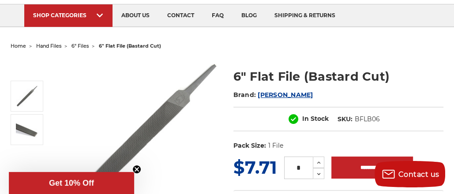
scroll to position [88, 0]
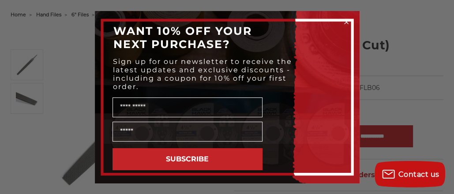
click at [347, 21] on icon "Close dialog" at bounding box center [347, 22] width 4 height 4
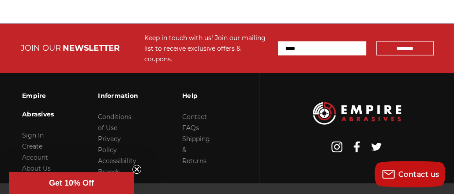
scroll to position [1305, 0]
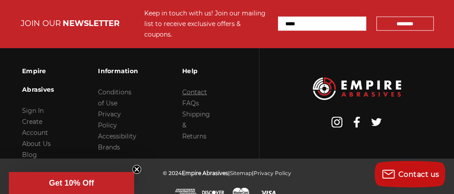
click at [196, 88] on link "Contact" at bounding box center [194, 92] width 25 height 8
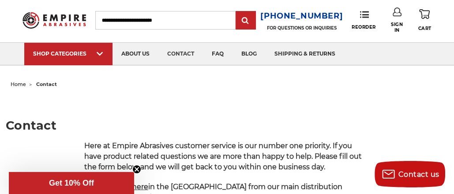
scroll to position [1, 0]
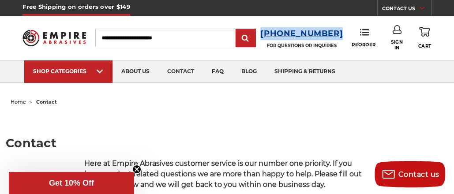
drag, startPoint x: 339, startPoint y: 34, endPoint x: 271, endPoint y: 30, distance: 68.1
click at [271, 30] on div "Toggle menu Menu Search 1-800-816-3824 FOR QUESTIONS OR INQUIRIES Phone Reorder…" at bounding box center [227, 38] width 409 height 44
copy h3 "[PHONE_NUMBER]"
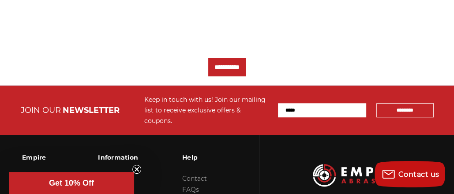
scroll to position [575, 0]
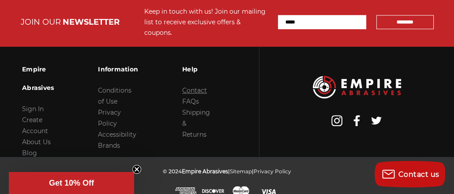
click at [189, 87] on link "Contact" at bounding box center [194, 91] width 25 height 8
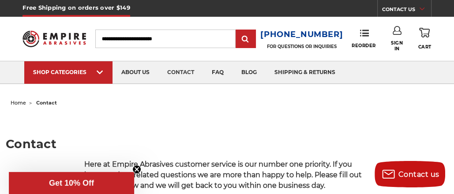
click at [420, 9] on icon at bounding box center [422, 9] width 5 height 4
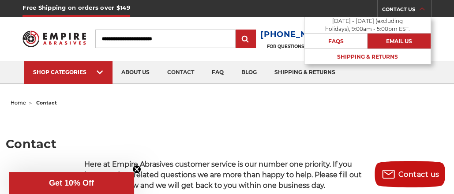
click at [404, 38] on link "Email Us" at bounding box center [399, 41] width 63 height 15
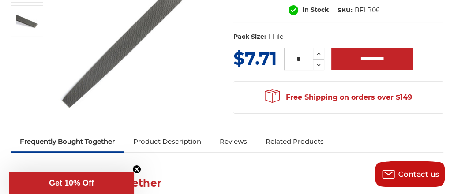
scroll to position [135, 0]
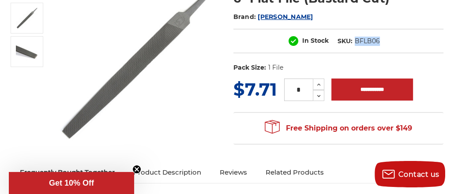
drag, startPoint x: 383, startPoint y: 38, endPoint x: 355, endPoint y: 42, distance: 28.5
click at [355, 42] on dl "SKU: BFLB06" at bounding box center [358, 41] width 51 height 9
copy dd "BFLB06"
